Goal: Task Accomplishment & Management: Manage account settings

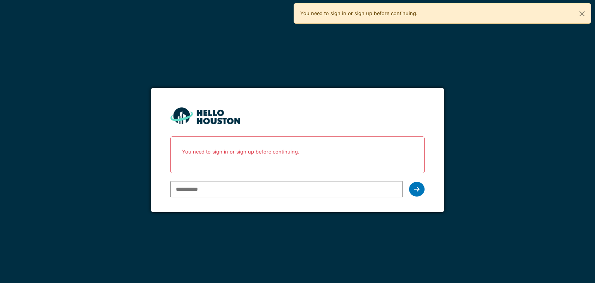
type input "**********"
click at [414, 185] on div at bounding box center [416, 189] width 15 height 15
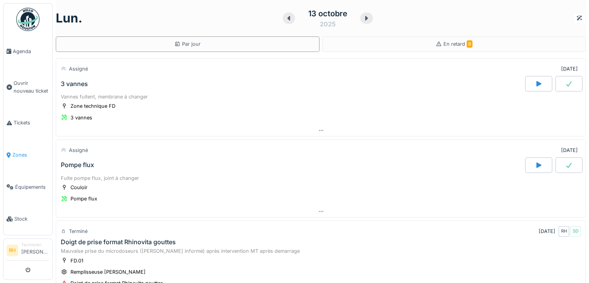
click at [24, 155] on link "Zones" at bounding box center [27, 155] width 49 height 32
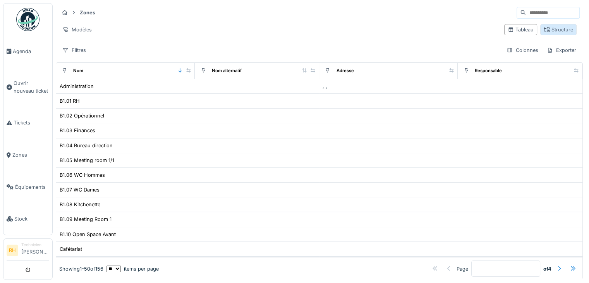
click at [551, 26] on div "Structure" at bounding box center [558, 29] width 29 height 7
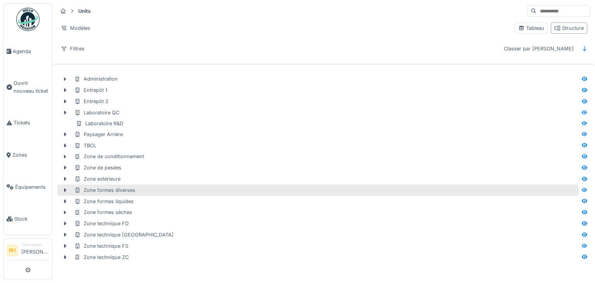
click at [115, 188] on div "Zone formes diverses" at bounding box center [104, 189] width 61 height 7
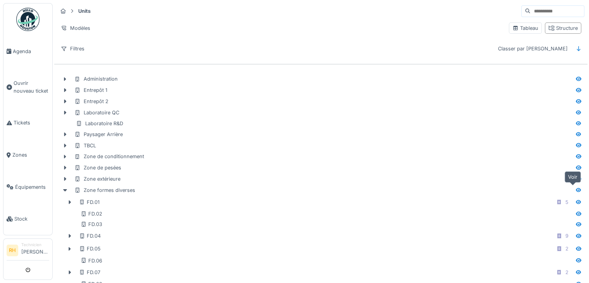
click at [576, 188] on icon at bounding box center [579, 190] width 6 height 5
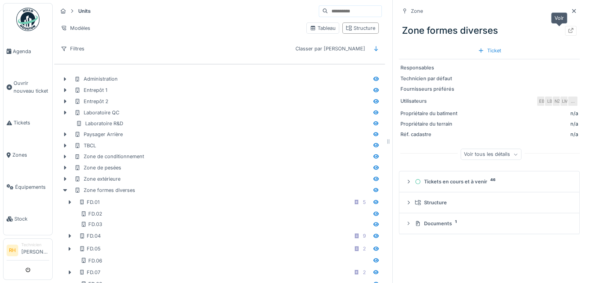
click at [565, 31] on div at bounding box center [571, 31] width 12 height 10
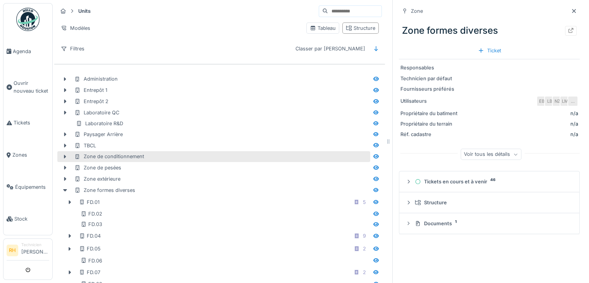
click at [245, 156] on div "Zone de conditionnement" at bounding box center [221, 156] width 294 height 7
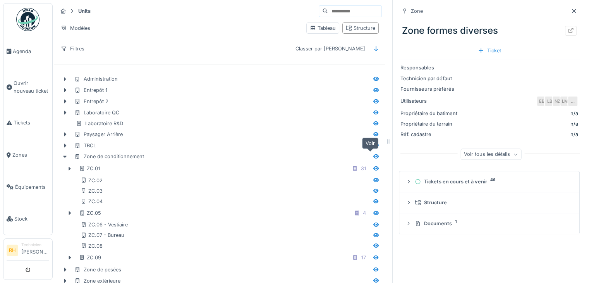
click at [374, 156] on icon at bounding box center [376, 156] width 5 height 4
click at [565, 26] on div at bounding box center [571, 31] width 12 height 10
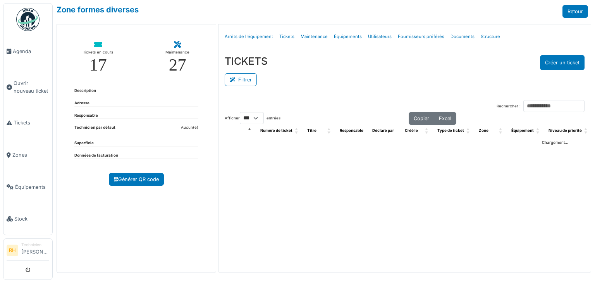
select select "***"
click at [232, 80] on icon at bounding box center [234, 79] width 9 height 5
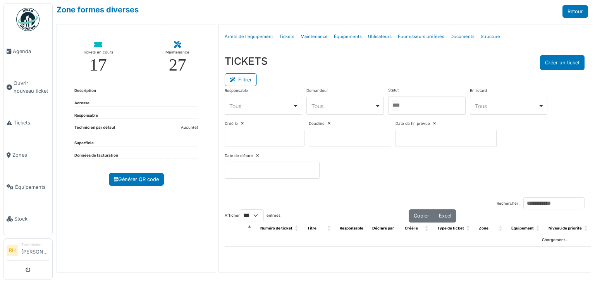
click at [423, 108] on div at bounding box center [426, 105] width 77 height 18
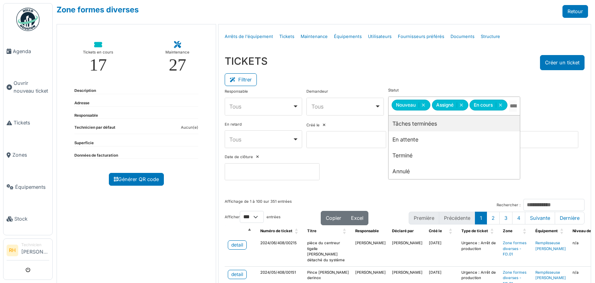
drag, startPoint x: 403, startPoint y: 127, endPoint x: 411, endPoint y: 77, distance: 51.4
drag, startPoint x: 415, startPoint y: 68, endPoint x: 411, endPoint y: 71, distance: 5.0
click at [415, 68] on div "TICKETS Créer un ticket" at bounding box center [405, 62] width 360 height 15
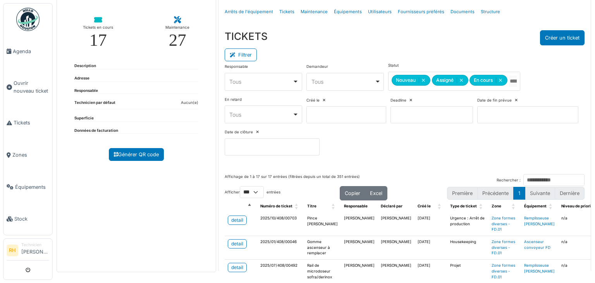
scroll to position [39, 0]
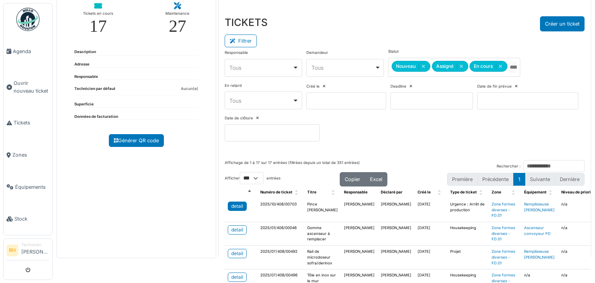
click at [231, 203] on div "detail" at bounding box center [237, 206] width 12 height 7
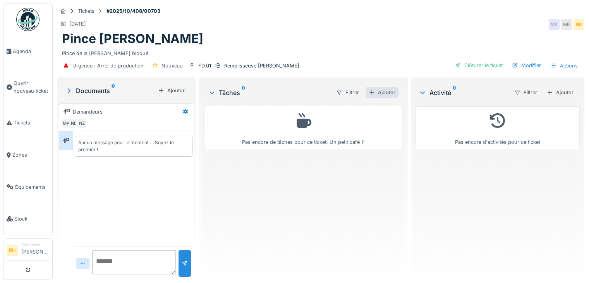
click at [379, 91] on div "Ajouter" at bounding box center [382, 92] width 33 height 10
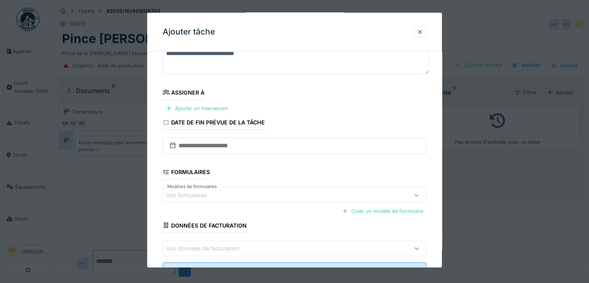
scroll to position [91, 0]
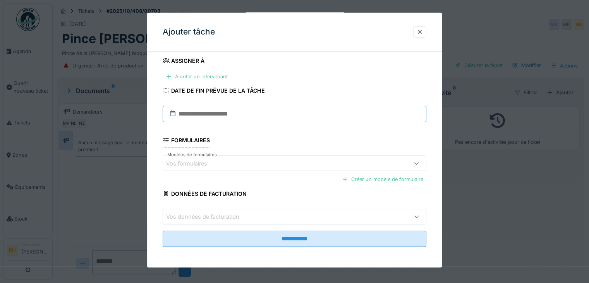
drag, startPoint x: 274, startPoint y: 112, endPoint x: 279, endPoint y: 117, distance: 6.0
click at [274, 112] on input "text" at bounding box center [295, 114] width 264 height 16
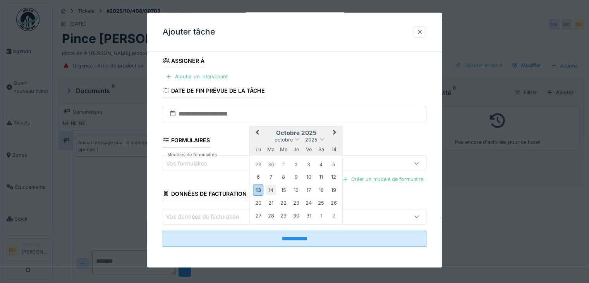
click at [267, 189] on div "14" at bounding box center [271, 189] width 10 height 10
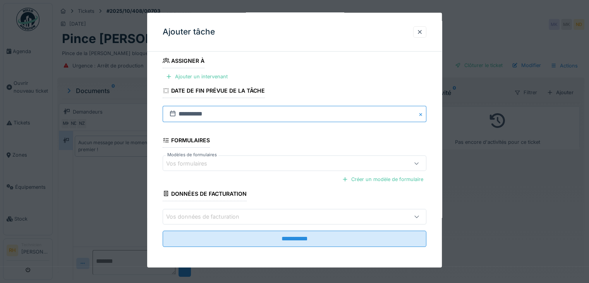
click at [228, 112] on input "**********" at bounding box center [295, 114] width 264 height 16
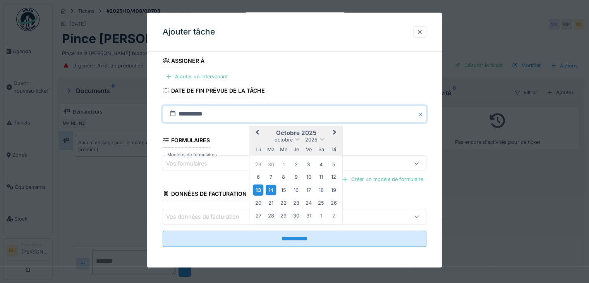
click at [260, 189] on div "13" at bounding box center [258, 189] width 10 height 11
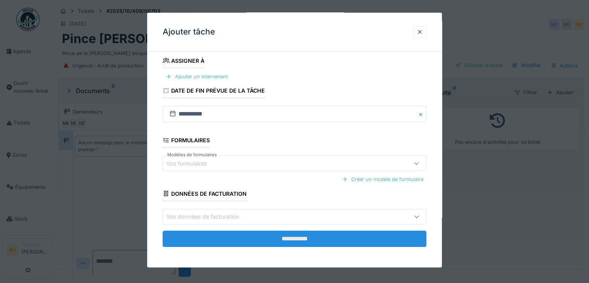
click at [267, 236] on input "**********" at bounding box center [295, 238] width 264 height 16
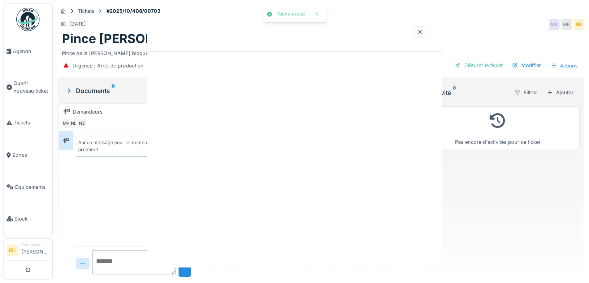
scroll to position [0, 0]
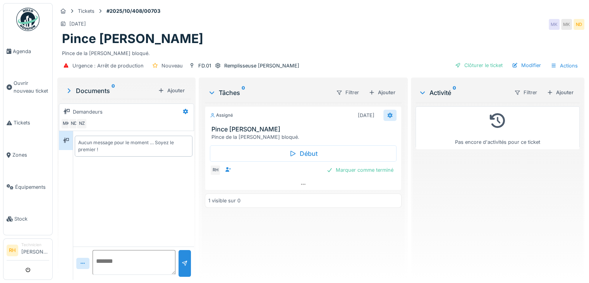
click at [384, 113] on div at bounding box center [390, 115] width 13 height 11
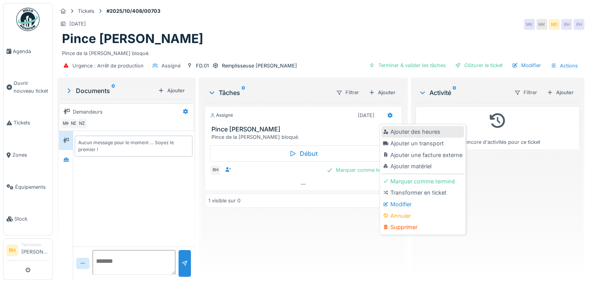
click at [406, 134] on div "Ajouter des heures" at bounding box center [423, 132] width 83 height 12
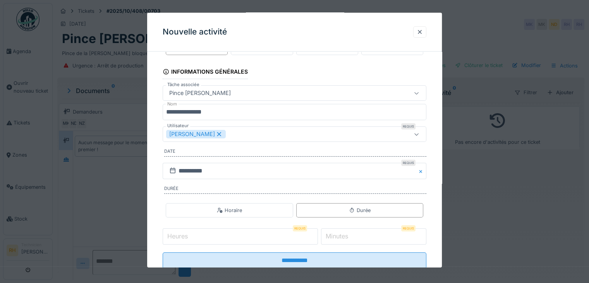
scroll to position [48, 0]
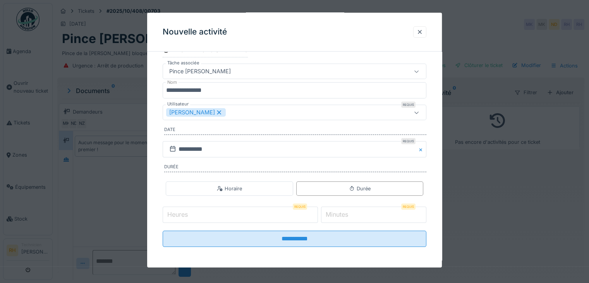
click at [270, 215] on input "Heures" at bounding box center [240, 215] width 155 height 16
type input "*"
click at [336, 214] on label "Minutes" at bounding box center [337, 214] width 26 height 9
click at [336, 214] on input "*" at bounding box center [373, 215] width 105 height 16
type input "**"
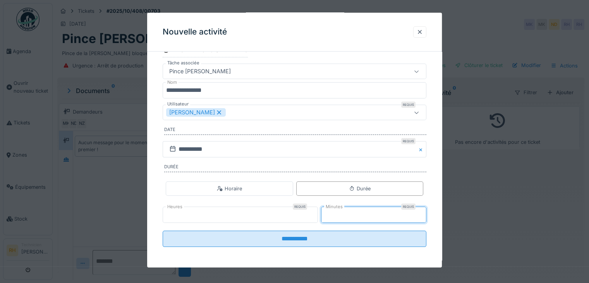
click at [163, 231] on input "**********" at bounding box center [295, 239] width 264 height 16
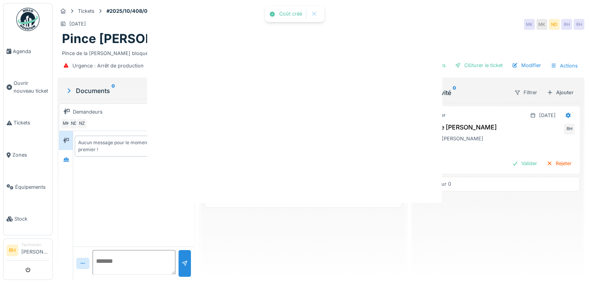
scroll to position [0, 0]
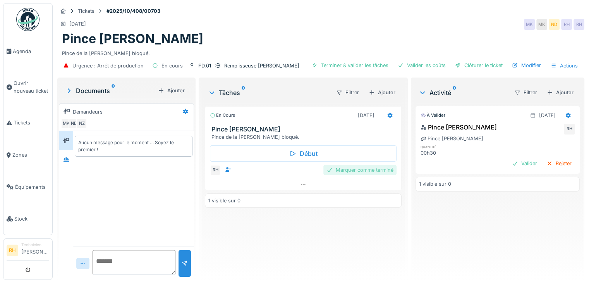
click at [377, 170] on div "Marquer comme terminé" at bounding box center [360, 170] width 73 height 10
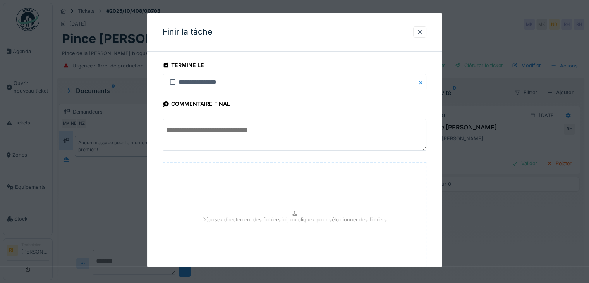
click at [260, 203] on div "Déposez directement des fichiers ici, ou cliquez pour sélectionner des fichiers" at bounding box center [295, 220] width 264 height 116
drag, startPoint x: 246, startPoint y: 119, endPoint x: 244, endPoint y: 126, distance: 6.9
click at [245, 119] on textarea at bounding box center [295, 135] width 264 height 32
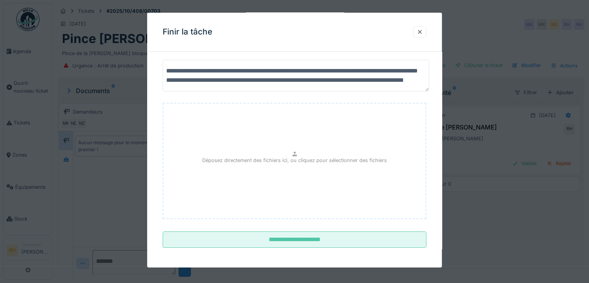
scroll to position [60, 0]
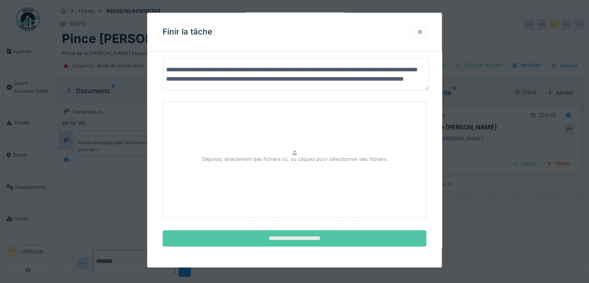
type textarea "**********"
click at [297, 242] on input "**********" at bounding box center [295, 238] width 264 height 16
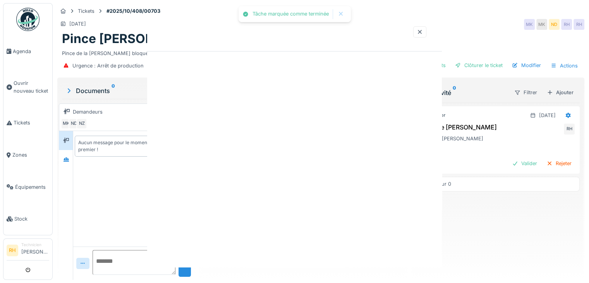
scroll to position [0, 0]
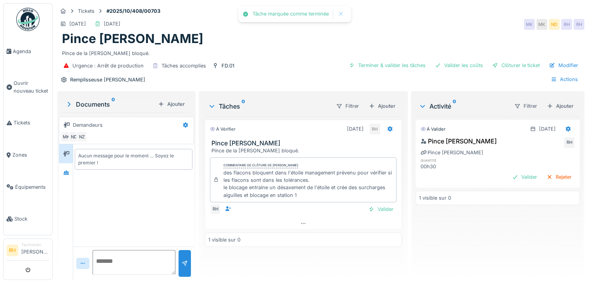
click at [272, 272] on div "À vérifier 13/10/2025 RH Pince groninger Pince de la Groninger bloqué. Commenta…" at bounding box center [303, 194] width 197 height 157
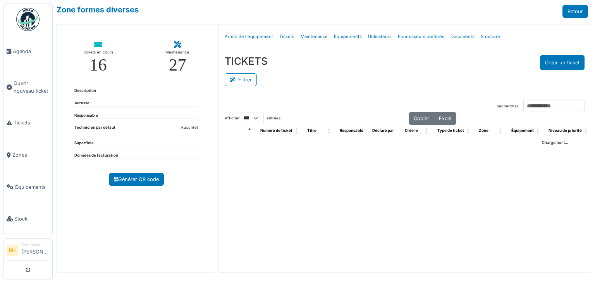
select select "***"
click at [248, 81] on button "Filtrer" at bounding box center [241, 79] width 32 height 13
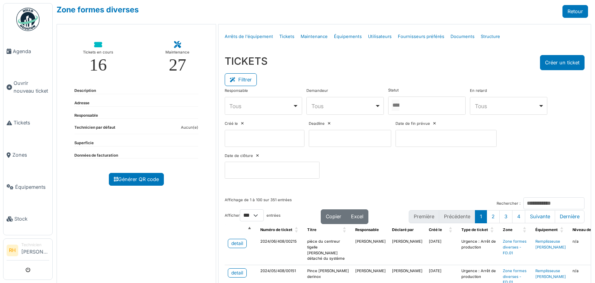
click at [410, 107] on div at bounding box center [426, 105] width 77 height 18
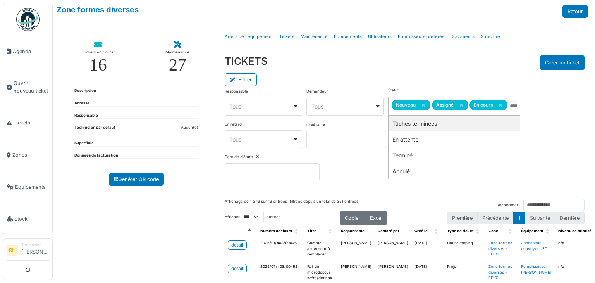
click at [408, 92] on div "Statut ******* ******* ******** Nouveau Remove item Assigné Remove item En cour…" at bounding box center [454, 102] width 132 height 28
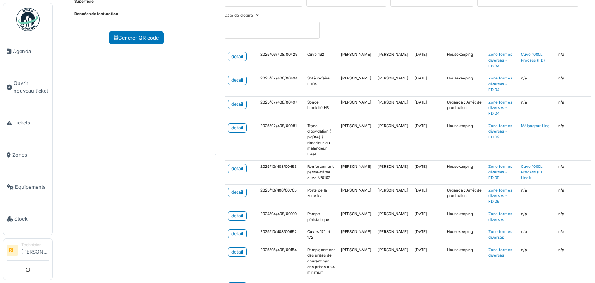
scroll to position [155, 0]
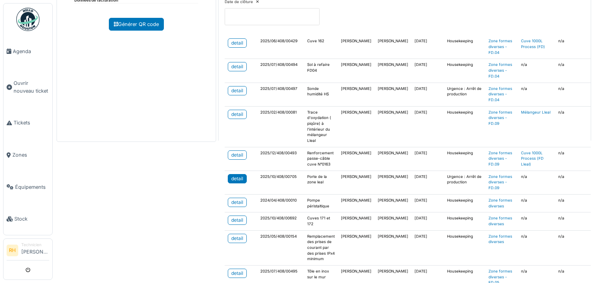
click at [236, 175] on div "detail" at bounding box center [237, 178] width 12 height 7
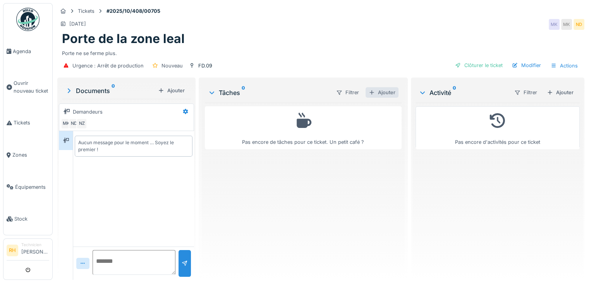
click at [376, 93] on div "Ajouter" at bounding box center [382, 92] width 33 height 10
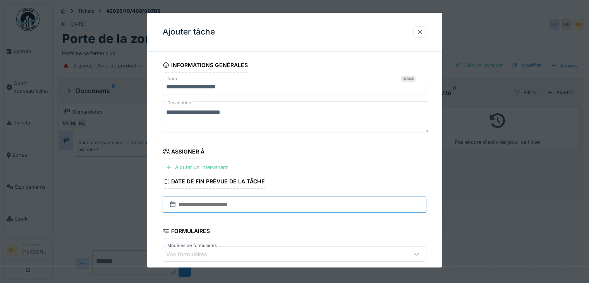
click at [261, 201] on input "text" at bounding box center [295, 204] width 264 height 16
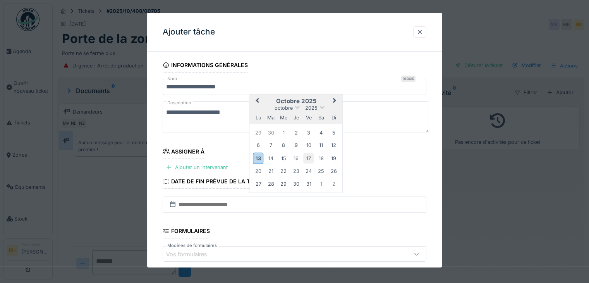
click at [309, 155] on div "17" at bounding box center [308, 158] width 10 height 10
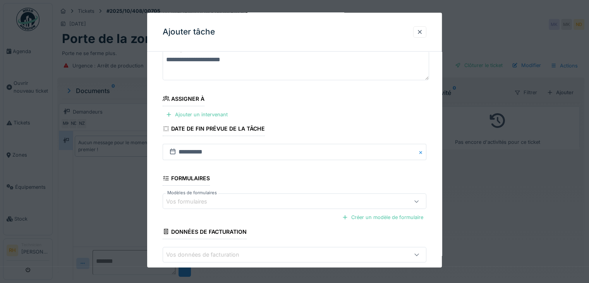
scroll to position [91, 0]
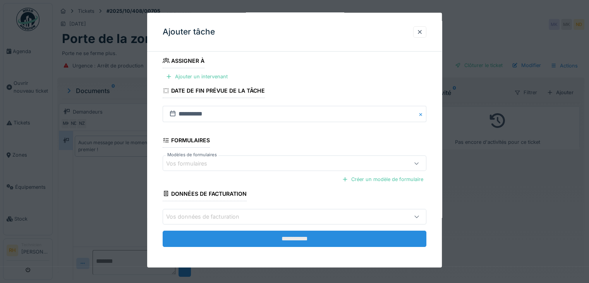
click at [319, 236] on input "**********" at bounding box center [295, 238] width 264 height 16
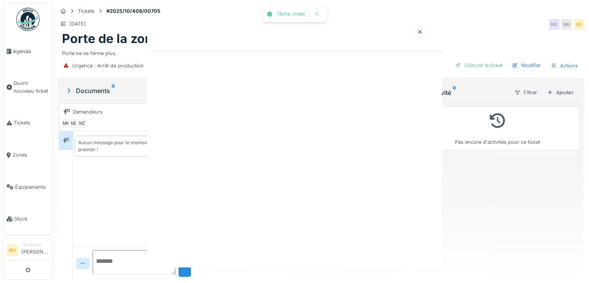
scroll to position [0, 0]
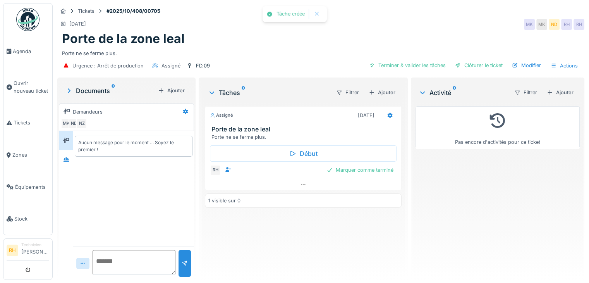
drag, startPoint x: 406, startPoint y: 26, endPoint x: 375, endPoint y: 25, distance: 31.8
click at [406, 26] on div "[DATE] MK MK ND RH RH" at bounding box center [320, 24] width 527 height 14
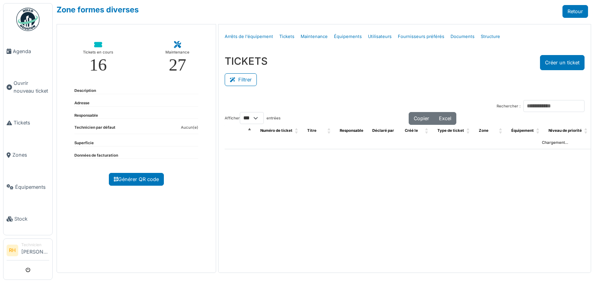
select select "***"
click at [244, 76] on button "Filtrer" at bounding box center [241, 79] width 32 height 13
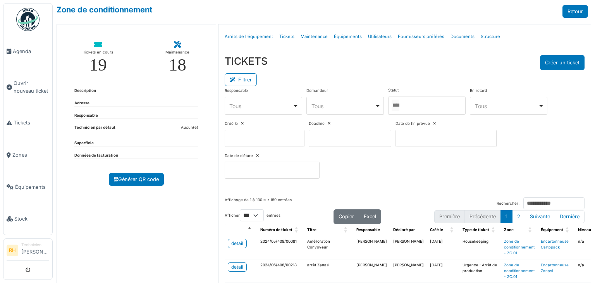
click at [416, 105] on div at bounding box center [426, 105] width 77 height 18
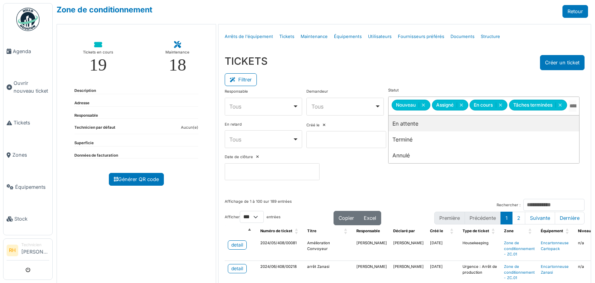
drag, startPoint x: 412, startPoint y: 119, endPoint x: 415, endPoint y: 89, distance: 30.8
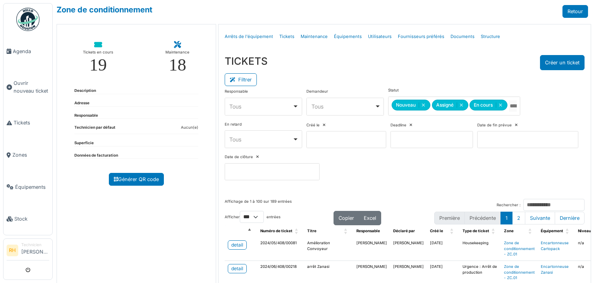
click at [402, 76] on div "Filtrer" at bounding box center [405, 78] width 360 height 17
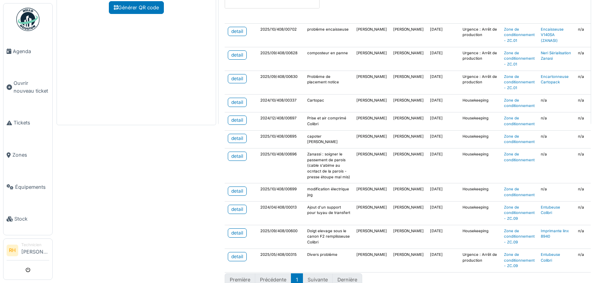
scroll to position [181, 0]
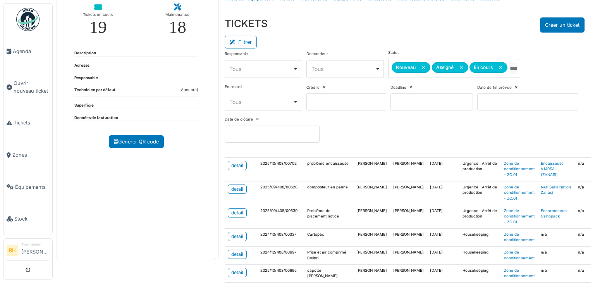
scroll to position [0, 0]
